Goal: Information Seeking & Learning: Learn about a topic

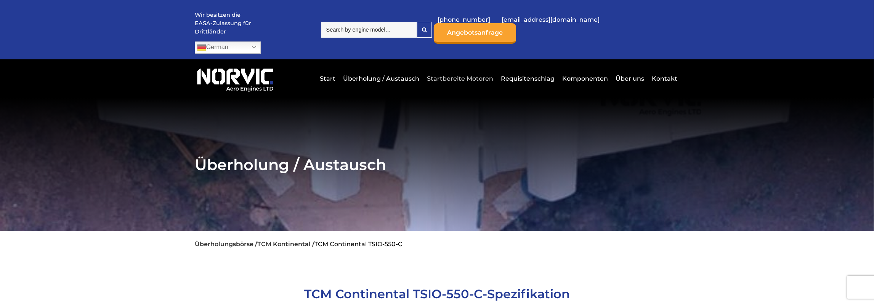
click at [455, 69] on link "Startbereite Motoren" at bounding box center [460, 78] width 70 height 19
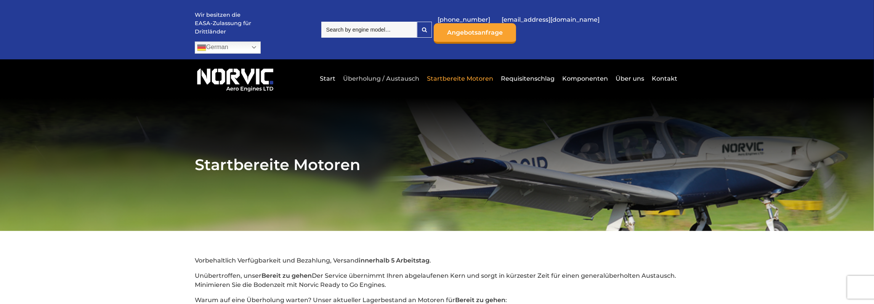
click at [381, 69] on link "Überholung / Austausch" at bounding box center [381, 78] width 80 height 19
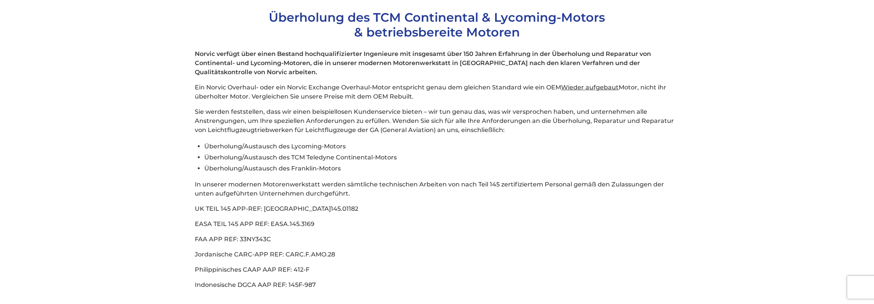
scroll to position [330, 0]
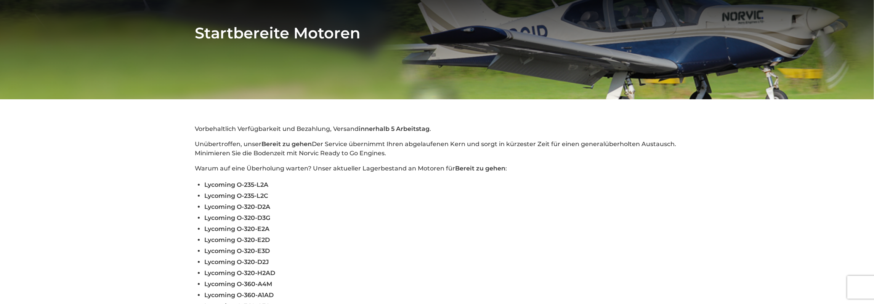
scroll to position [119, 0]
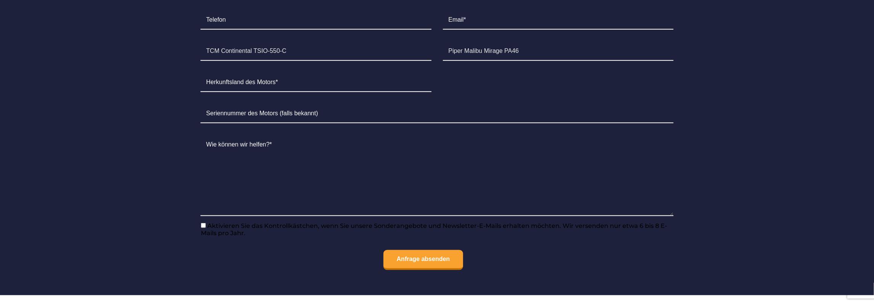
scroll to position [594, 0]
